Goal: Task Accomplishment & Management: Manage account settings

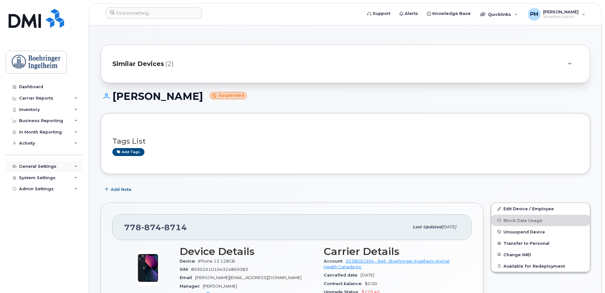
click at [41, 163] on div "General Settings" at bounding box center [44, 166] width 77 height 11
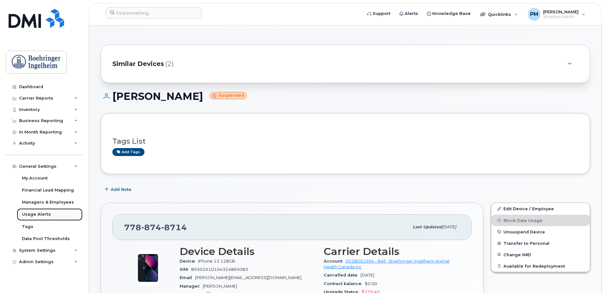
click at [38, 217] on div "Usage Alerts" at bounding box center [36, 215] width 29 height 6
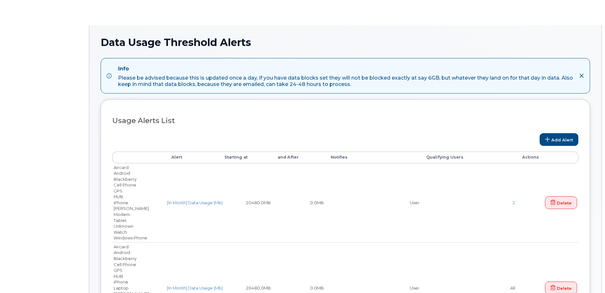
select select
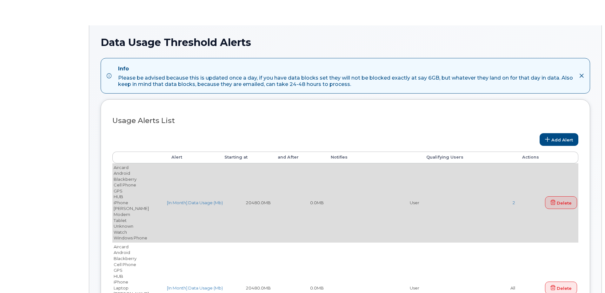
type input "531314,1052290,732011,499817"
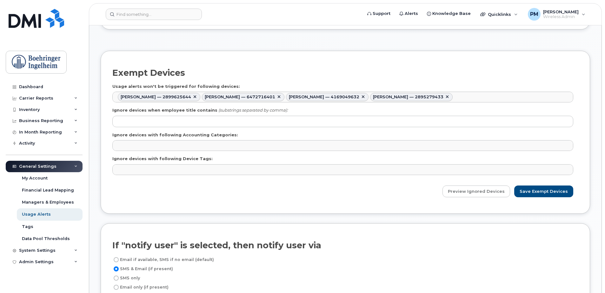
scroll to position [381, 0]
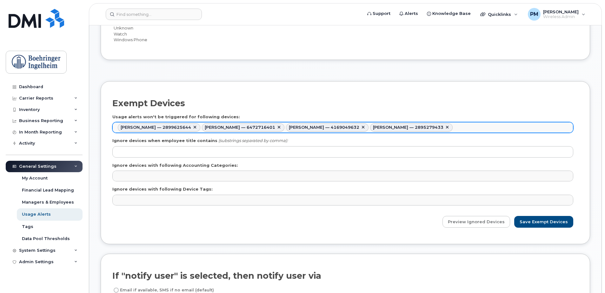
click at [488, 128] on ul "Stephanie Mc Diarmid — 2899625644 Lisa Powers — 6472716401 Melissa Kim — 416904…" at bounding box center [343, 128] width 460 height 10
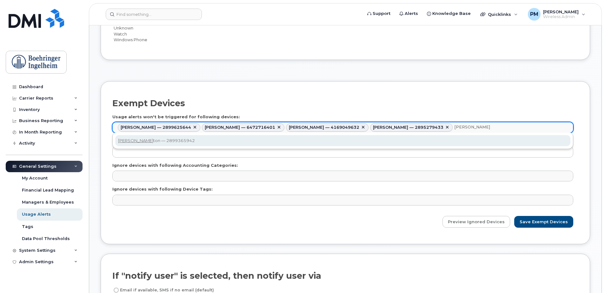
type input "kate dut"
type input "531314,1052290,732011,499817,499417"
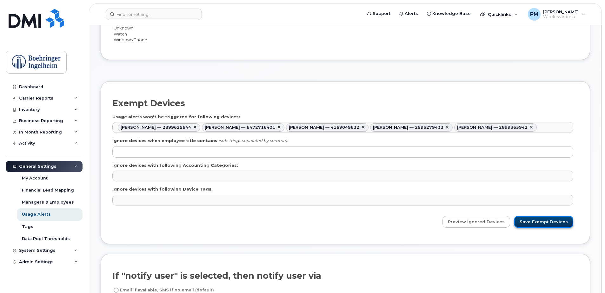
click at [555, 218] on input "Save Exempt Devices" at bounding box center [543, 222] width 59 height 12
type input "Saving..."
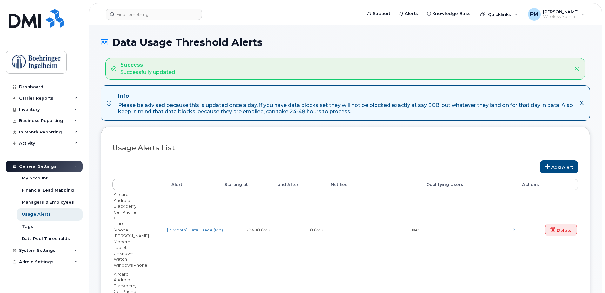
select select
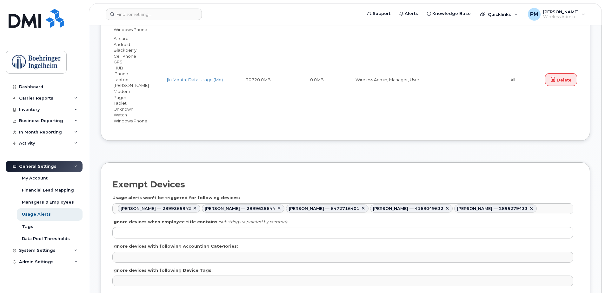
scroll to position [413, 0]
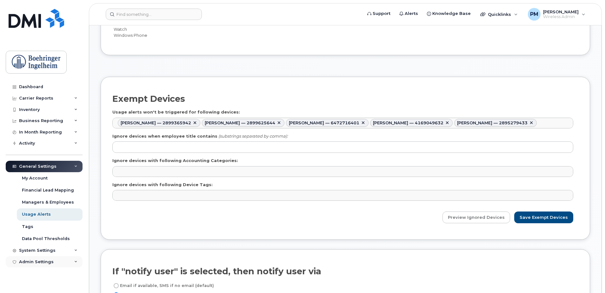
click at [63, 258] on div "Admin Settings" at bounding box center [44, 262] width 77 height 11
click at [67, 250] on div "System Settings" at bounding box center [44, 250] width 77 height 11
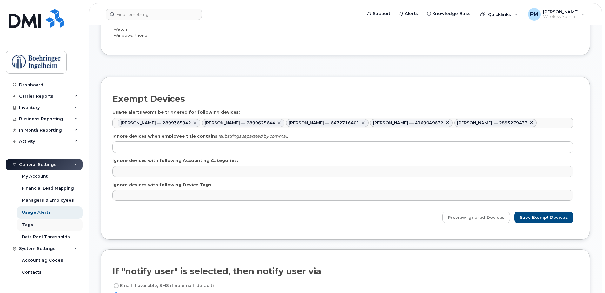
scroll to position [0, 0]
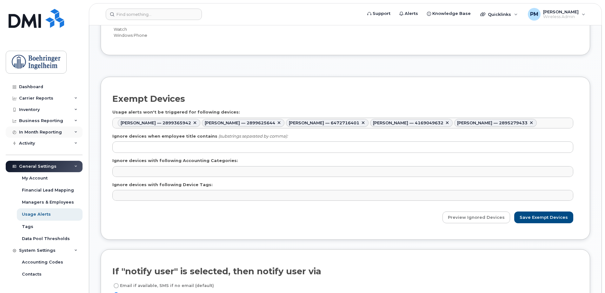
click at [53, 136] on div "In Month Reporting" at bounding box center [44, 132] width 77 height 11
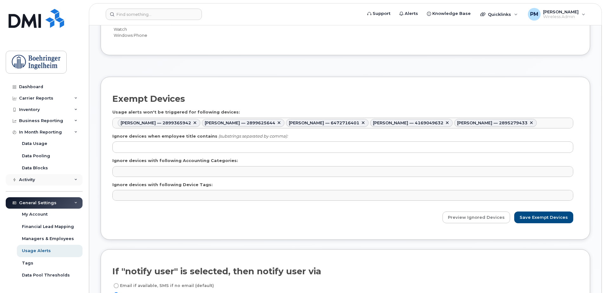
click at [43, 181] on div "Activity" at bounding box center [44, 179] width 77 height 11
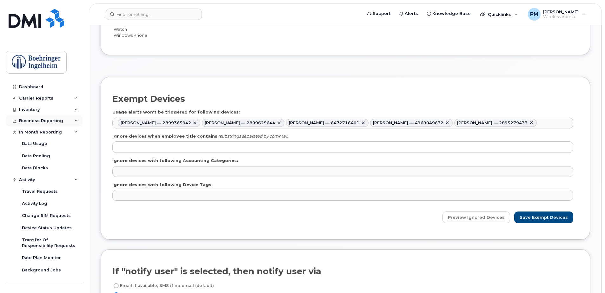
click at [52, 119] on div "Business Reporting" at bounding box center [41, 120] width 44 height 5
click at [54, 109] on div "Inventory" at bounding box center [44, 109] width 77 height 11
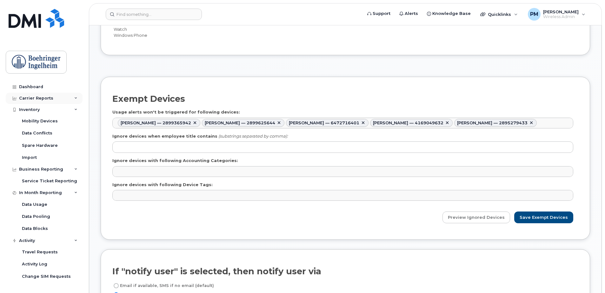
click at [54, 97] on div "Carrier Reports" at bounding box center [44, 98] width 77 height 11
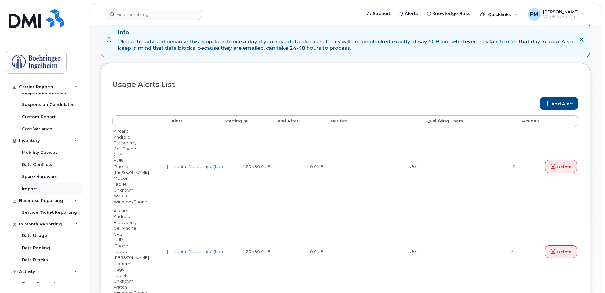
scroll to position [127, 0]
click at [46, 260] on div "Data Blocks" at bounding box center [35, 260] width 26 height 6
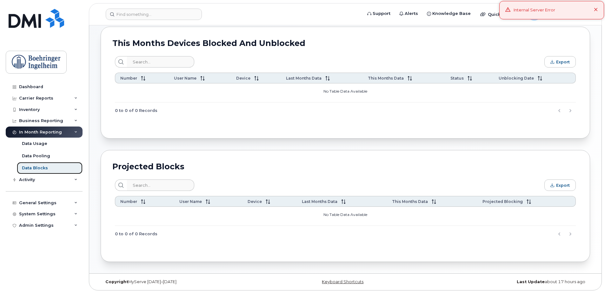
scroll to position [32, 0]
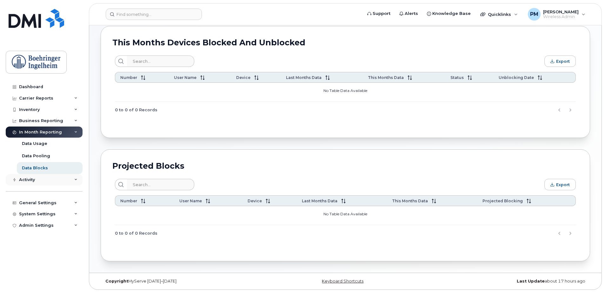
click at [63, 180] on div "Activity" at bounding box center [44, 179] width 77 height 11
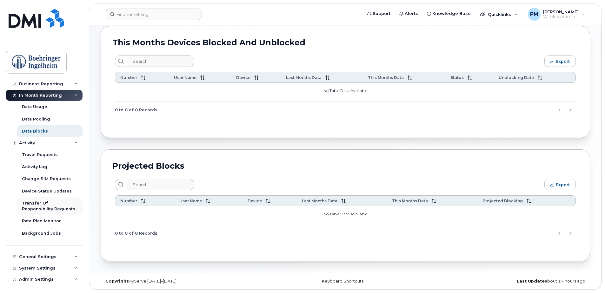
scroll to position [38, 0]
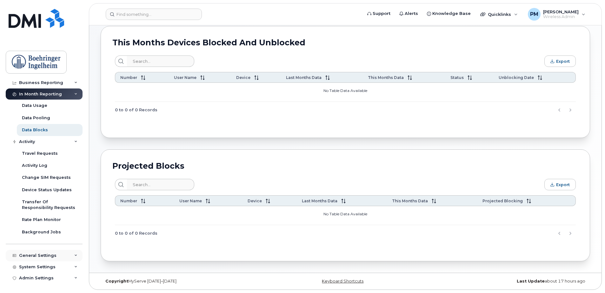
click at [49, 256] on div "General Settings" at bounding box center [37, 255] width 37 height 5
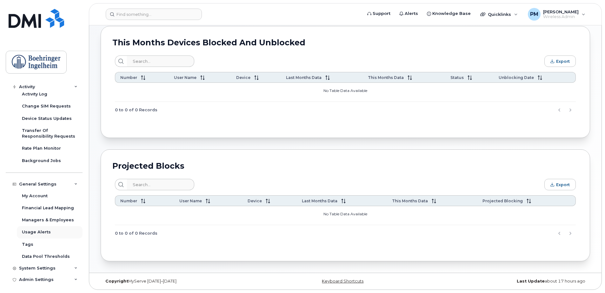
scroll to position [111, 0]
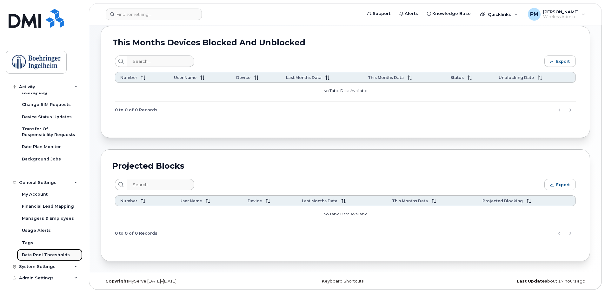
click at [54, 254] on div "Data Pool Thresholds" at bounding box center [46, 255] width 48 height 6
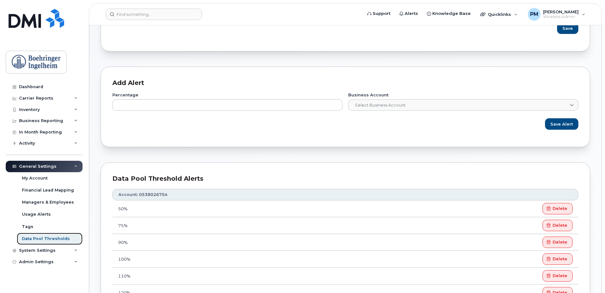
scroll to position [190, 0]
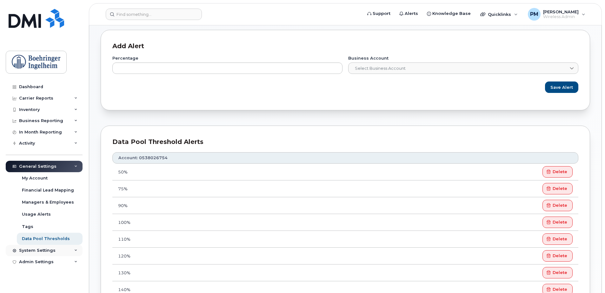
click at [14, 250] on icon at bounding box center [14, 250] width 3 height 3
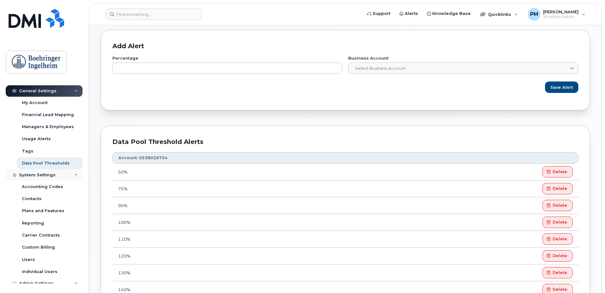
scroll to position [81, 0]
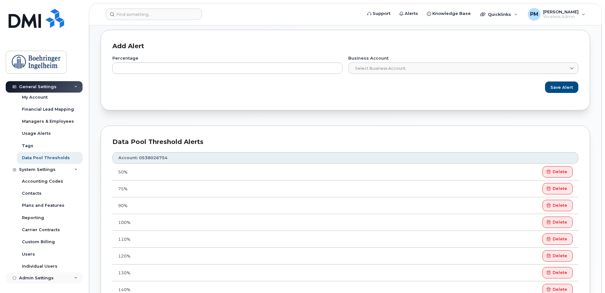
click at [49, 278] on div "Admin Settings" at bounding box center [36, 278] width 35 height 5
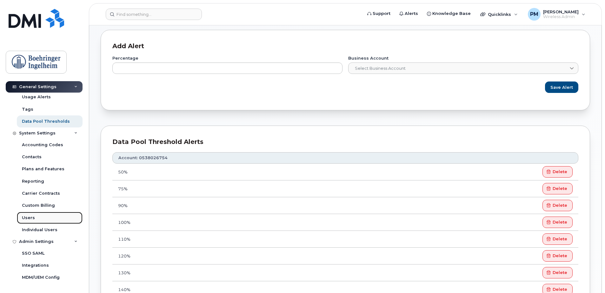
click at [57, 217] on link "Users" at bounding box center [50, 218] width 66 height 12
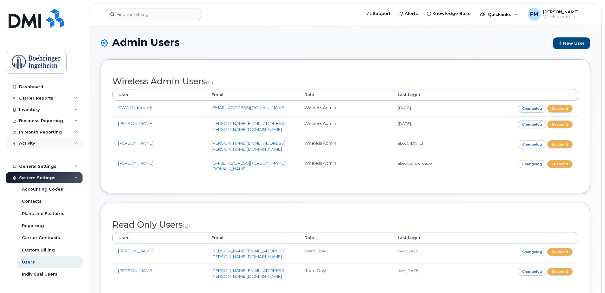
click at [9, 144] on div "Activity" at bounding box center [44, 143] width 77 height 11
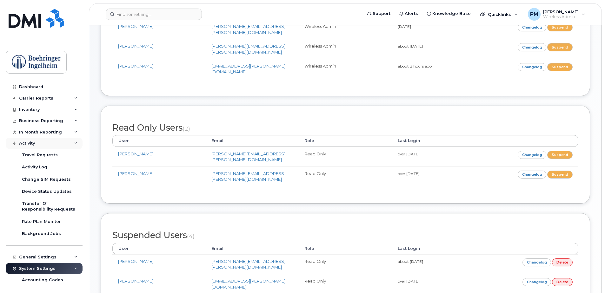
click at [38, 143] on div "Activity" at bounding box center [44, 143] width 77 height 11
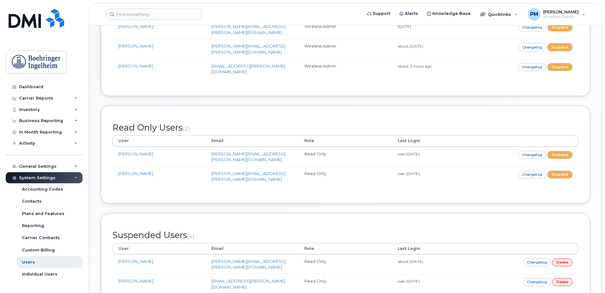
click at [40, 180] on div "System Settings" at bounding box center [37, 178] width 37 height 5
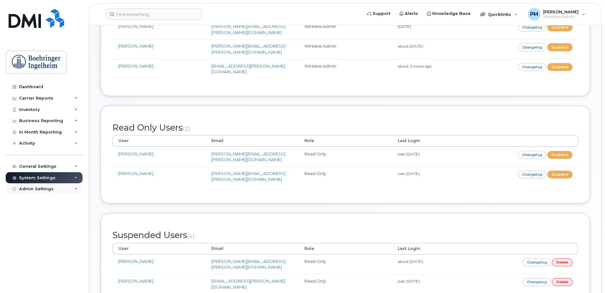
click at [40, 193] on div "Admin Settings" at bounding box center [44, 188] width 77 height 11
click at [42, 176] on div "System Settings" at bounding box center [37, 178] width 37 height 5
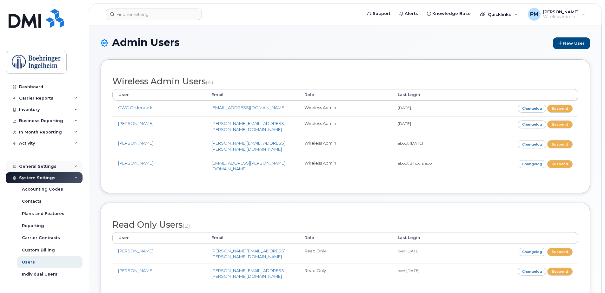
click at [46, 165] on div "General Settings" at bounding box center [37, 166] width 37 height 5
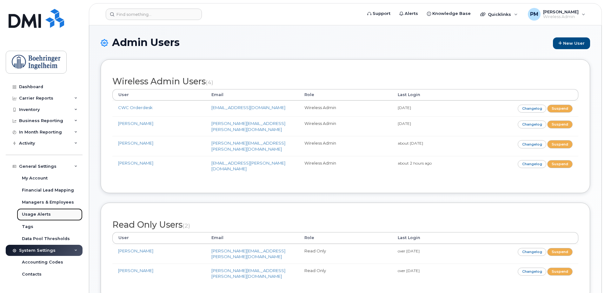
click at [41, 210] on link "Usage Alerts" at bounding box center [50, 215] width 66 height 12
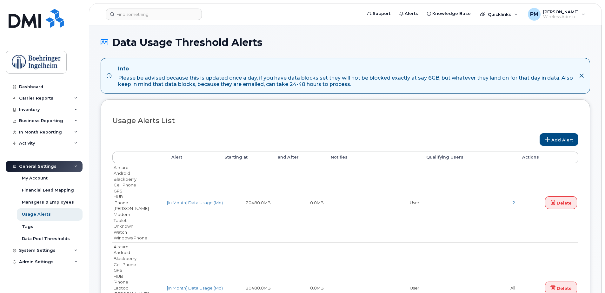
select select
click at [567, 140] on link "Add Alert" at bounding box center [559, 139] width 39 height 13
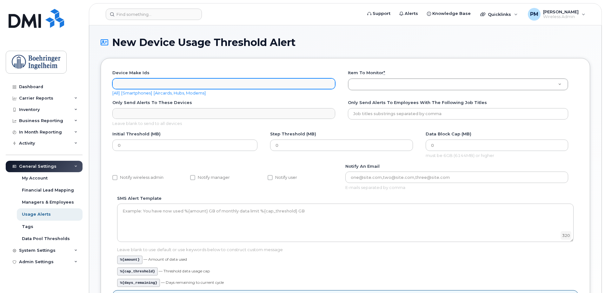
click at [173, 80] on ul "Device make ids" at bounding box center [224, 84] width 222 height 10
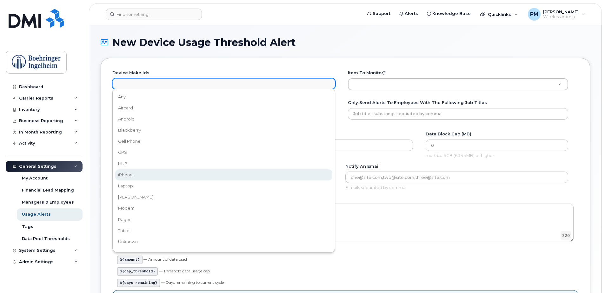
select select "2"
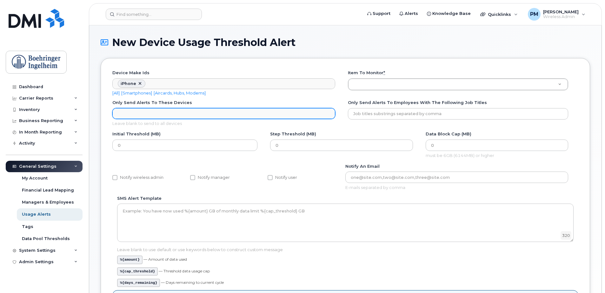
click at [161, 112] on ul "Only send alerts to these Devices" at bounding box center [224, 114] width 222 height 10
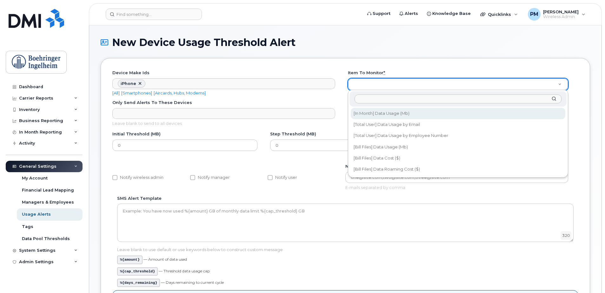
select select "data_volume"
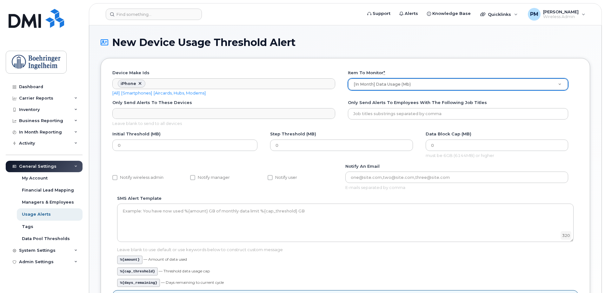
scroll to position [103, 0]
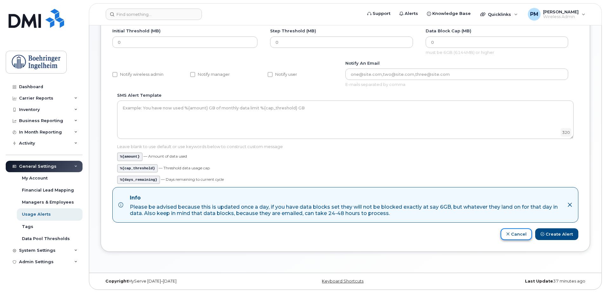
click at [506, 236] on link "Cancel" at bounding box center [516, 235] width 31 height 12
click at [520, 234] on link "Cancel" at bounding box center [516, 235] width 31 height 12
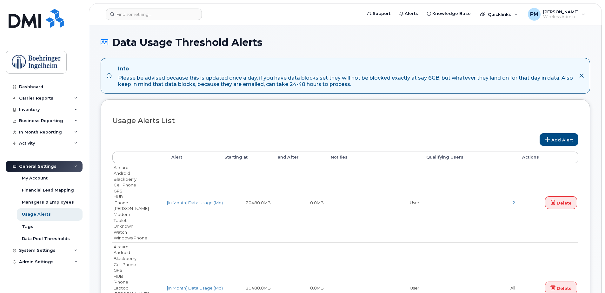
select select
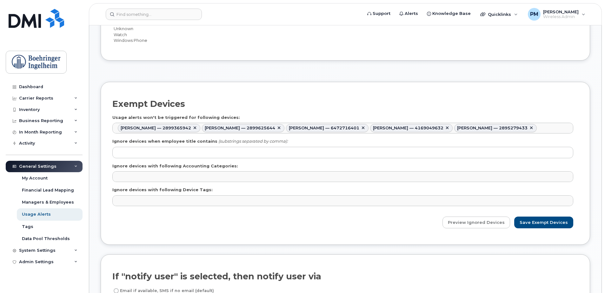
scroll to position [381, 0]
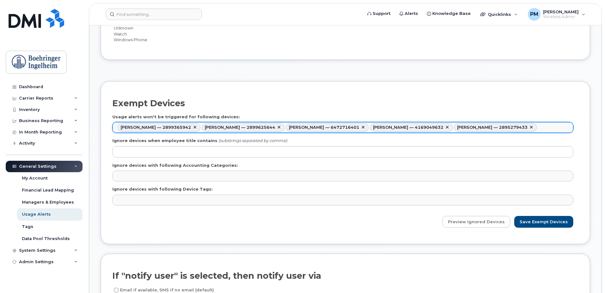
click at [279, 129] on link at bounding box center [279, 127] width 5 height 5
type input "531314,1052290,732011,499417"
click at [568, 226] on input "Save Exempt Devices" at bounding box center [543, 222] width 59 height 12
type input "Saving..."
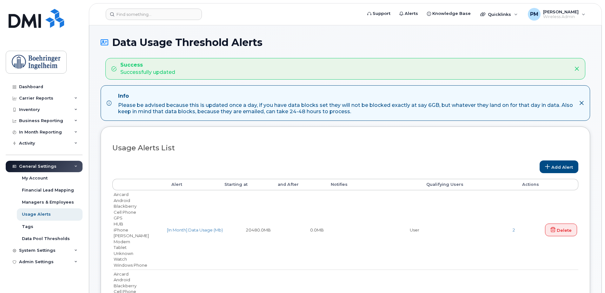
select select
